Goal: Transaction & Acquisition: Purchase product/service

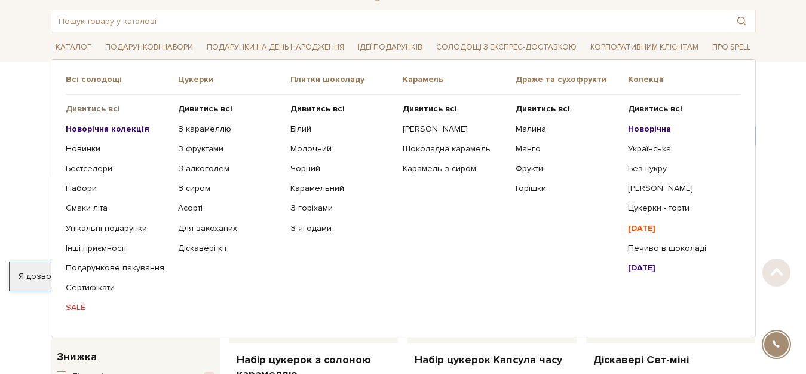
scroll to position [72, 0]
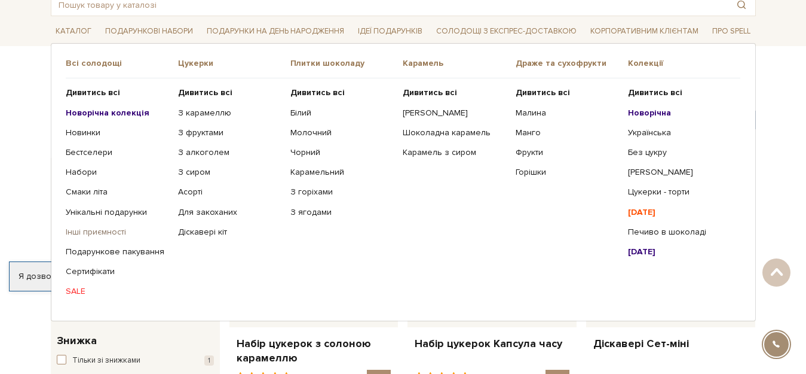
click at [78, 235] on link "Інші приємності" at bounding box center [117, 232] width 103 height 11
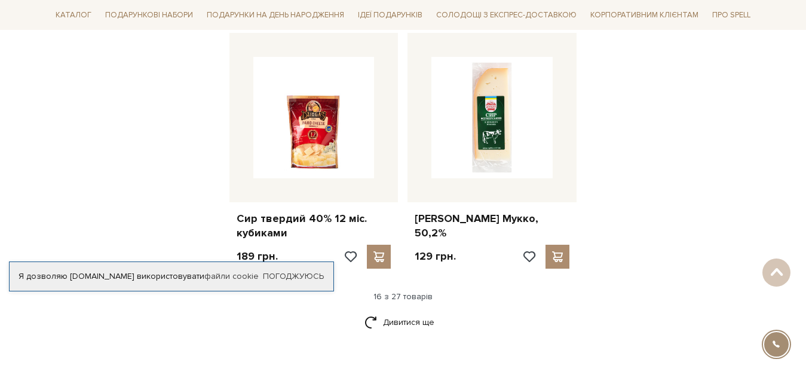
scroll to position [1469, 0]
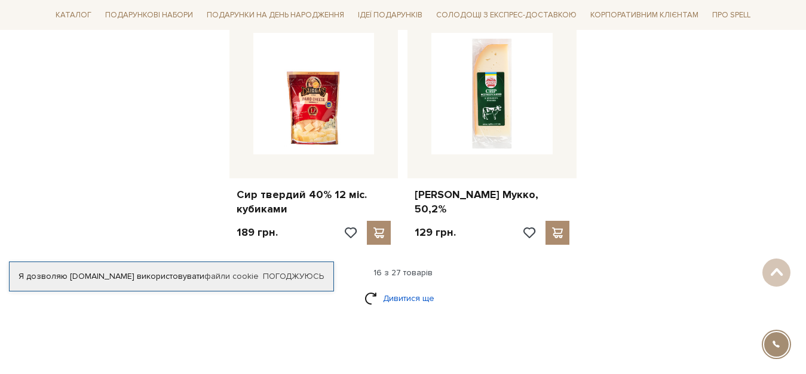
click at [412, 288] on link "Дивитися ще" at bounding box center [404, 298] width 78 height 21
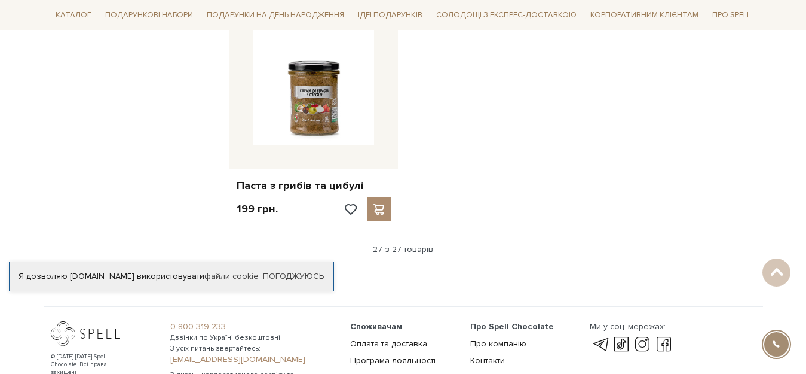
scroll to position [2498, 0]
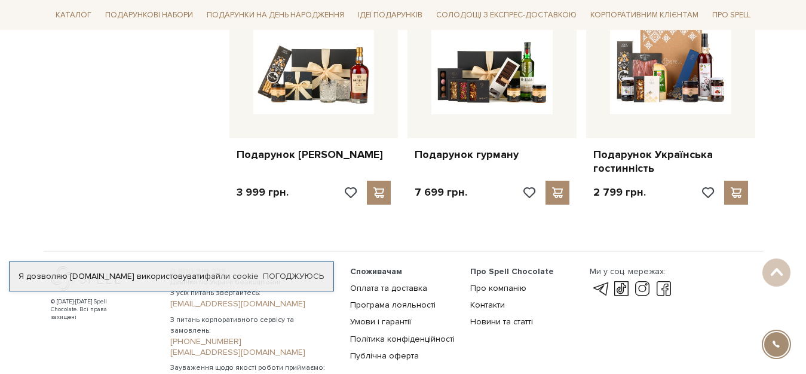
scroll to position [1076, 0]
